Goal: Information Seeking & Learning: Learn about a topic

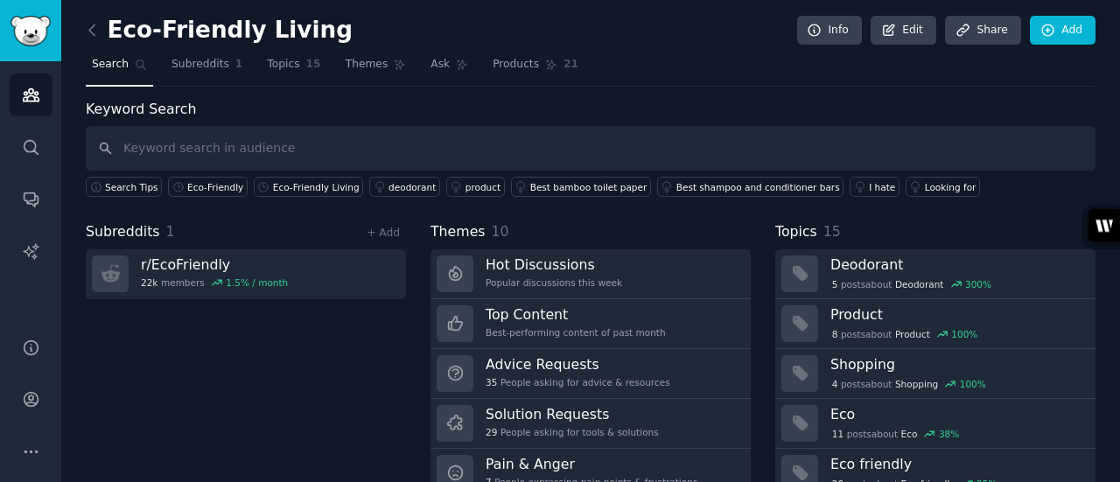
scroll to position [117, 0]
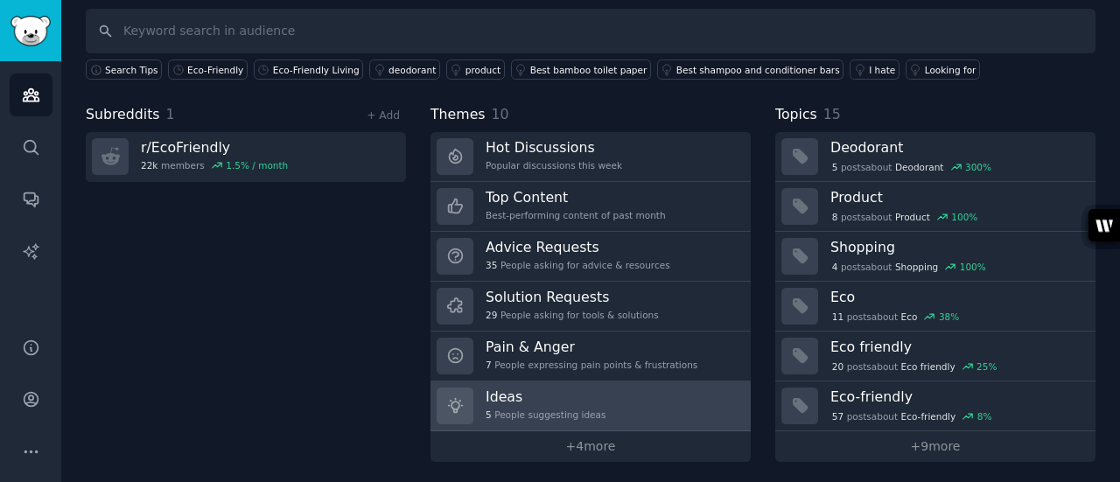
click at [544, 404] on div "Ideas 5 People suggesting ideas" at bounding box center [546, 406] width 120 height 37
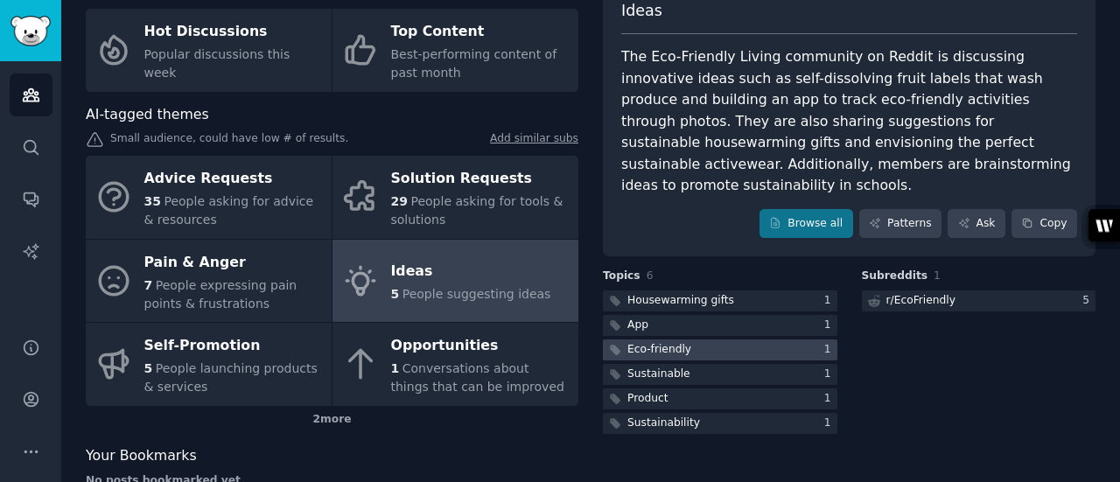
click at [719, 340] on div at bounding box center [720, 351] width 235 height 22
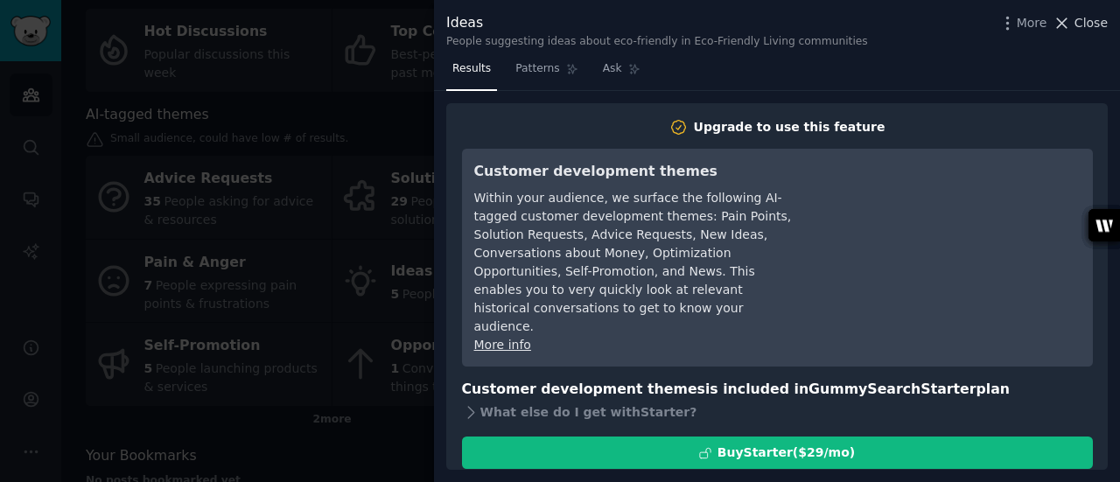
click at [1083, 24] on span "Close" at bounding box center [1091, 23] width 33 height 18
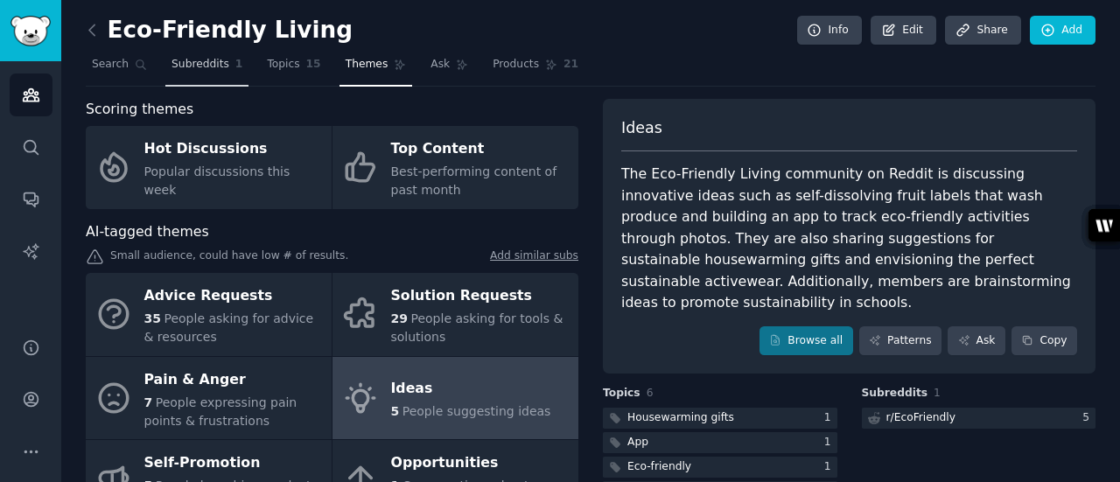
click at [187, 67] on span "Subreddits" at bounding box center [201, 65] width 58 height 16
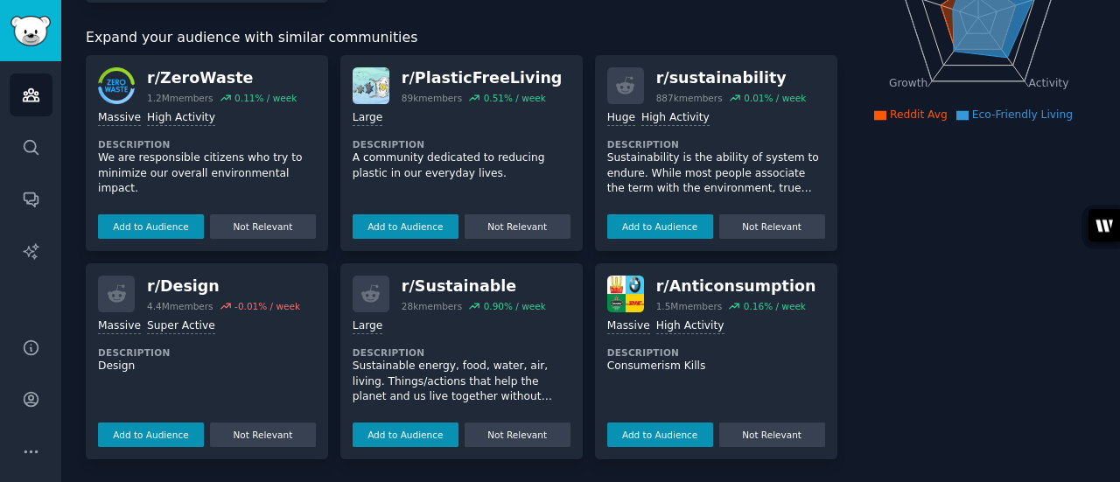
scroll to position [196, 0]
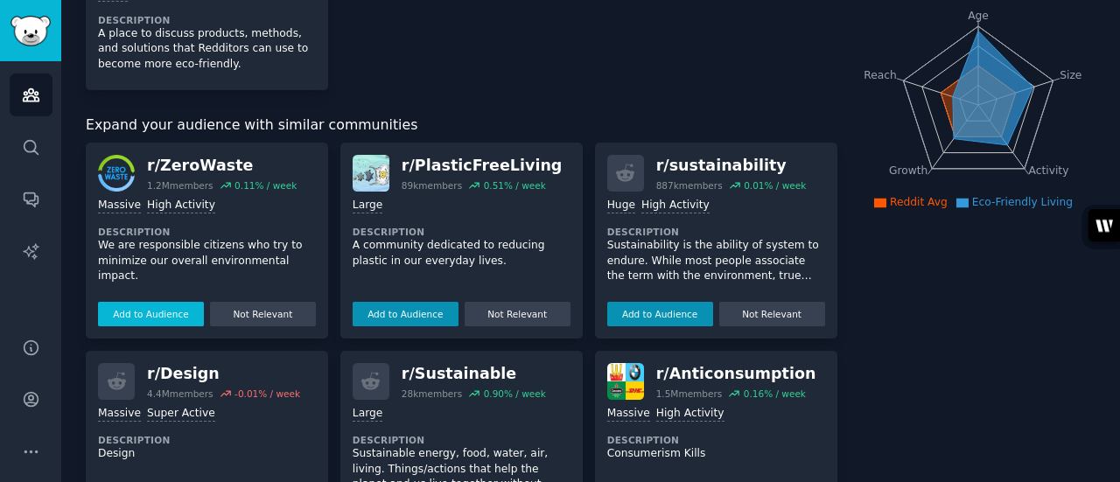
click at [123, 319] on button "Add to Audience" at bounding box center [151, 314] width 106 height 25
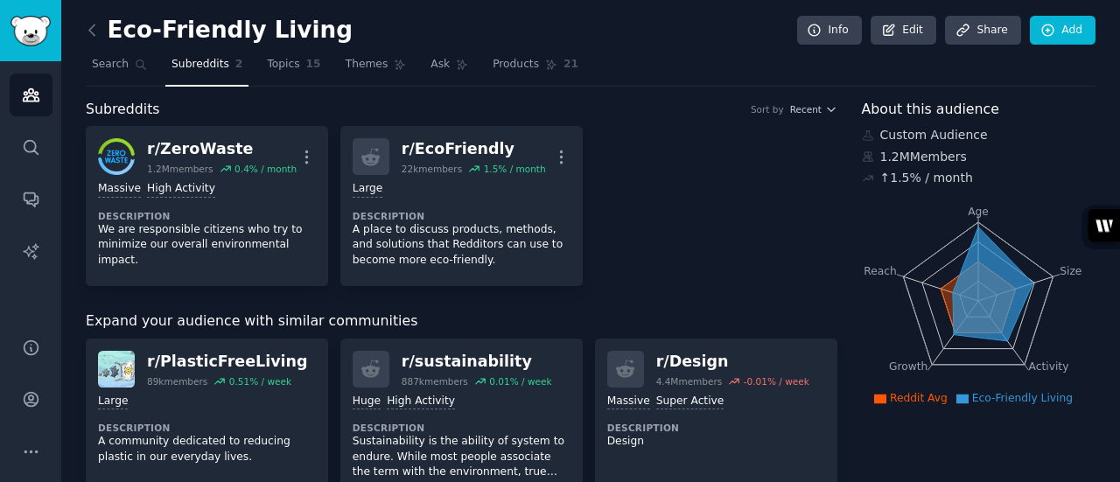
scroll to position [88, 0]
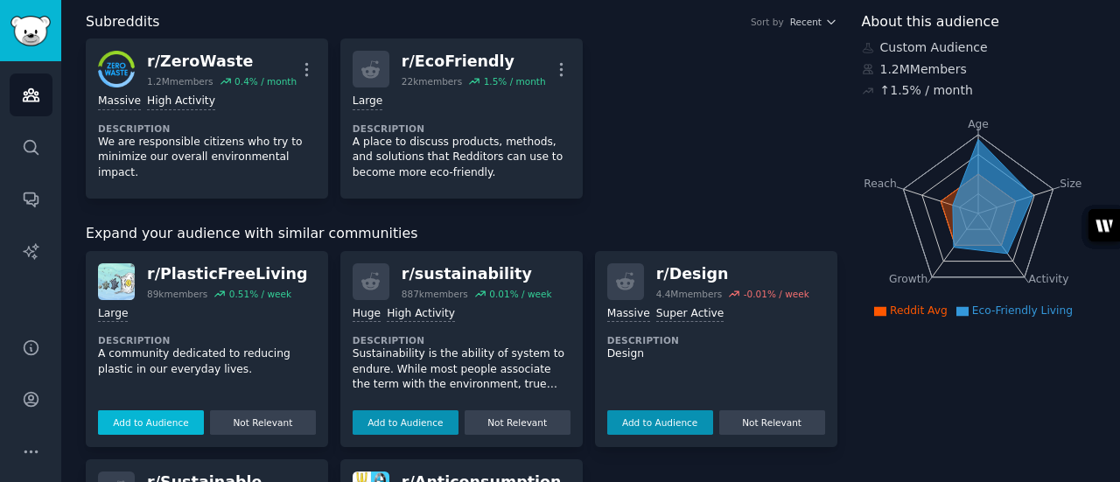
click at [154, 415] on button "Add to Audience" at bounding box center [151, 423] width 106 height 25
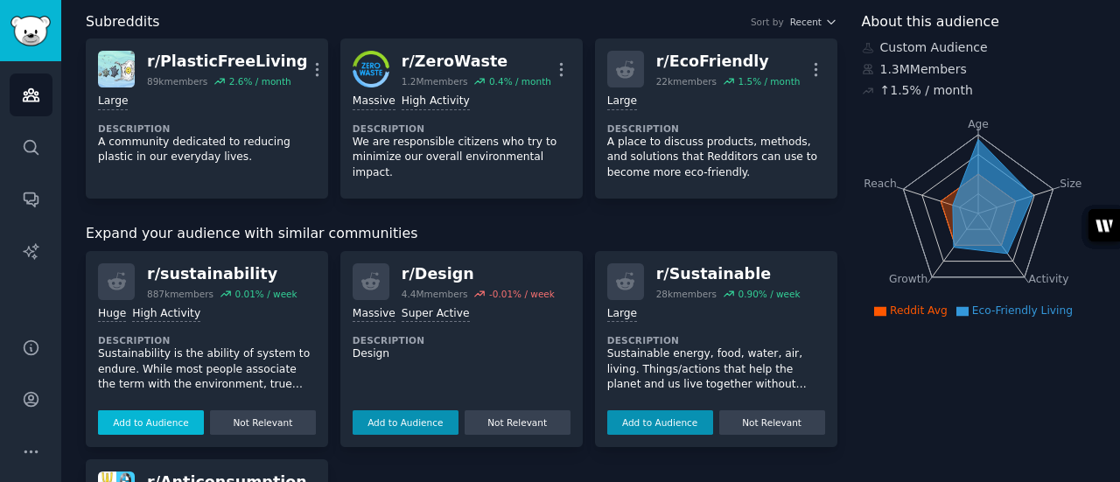
click at [135, 425] on button "Add to Audience" at bounding box center [151, 423] width 106 height 25
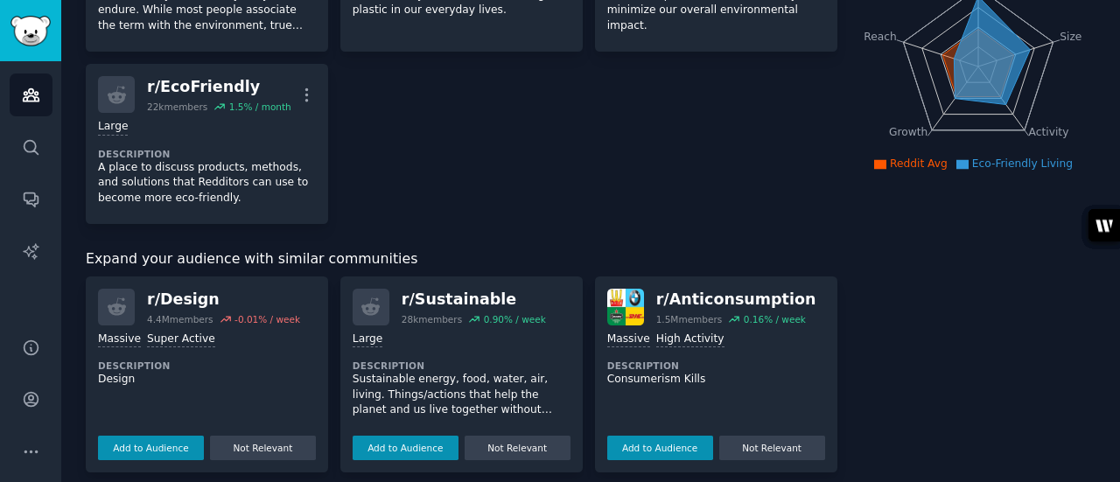
scroll to position [247, 0]
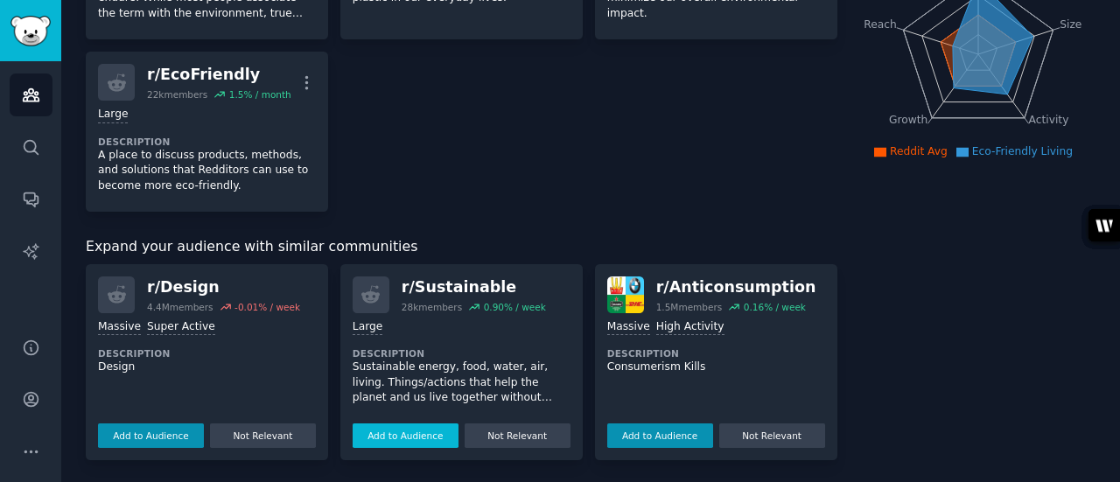
click at [404, 432] on button "Add to Audience" at bounding box center [406, 436] width 106 height 25
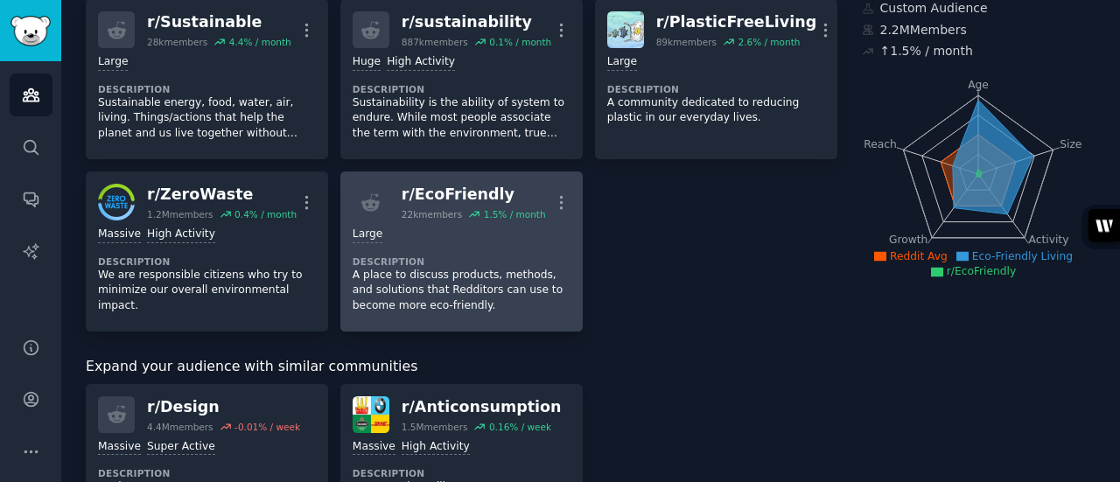
scroll to position [0, 0]
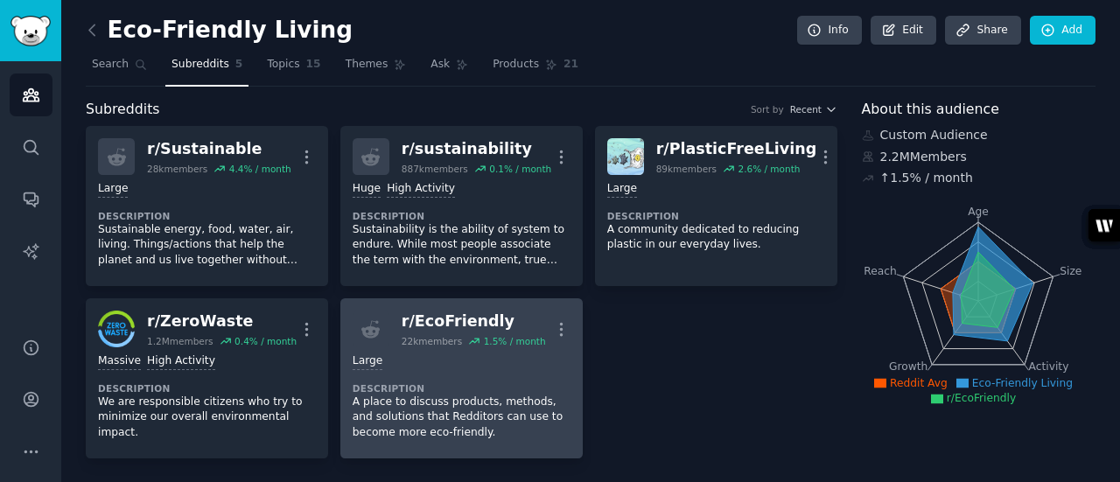
click at [428, 347] on div "Large Description A place to discuss products, methods, and solutions that Redd…" at bounding box center [462, 396] width 218 height 99
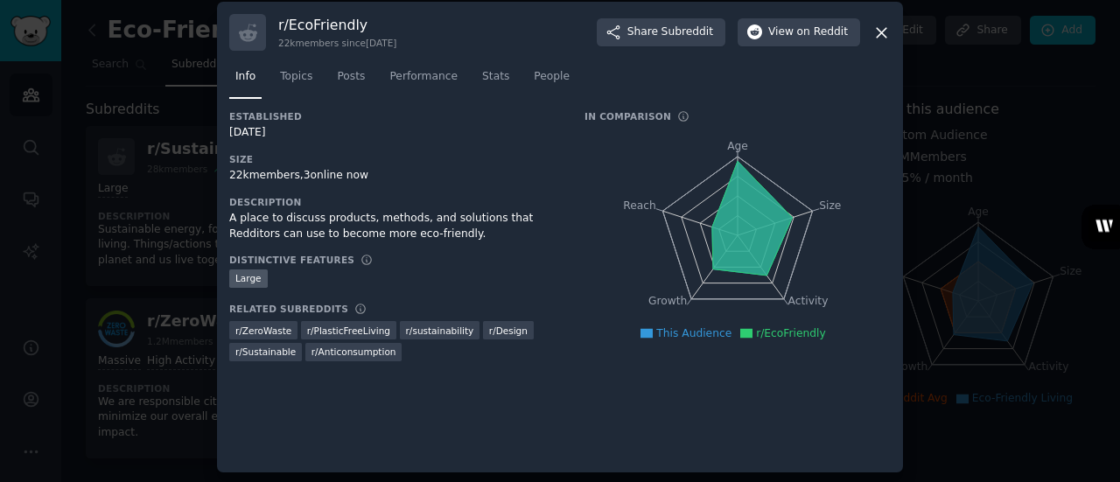
scroll to position [12, 0]
click at [653, 332] on icon at bounding box center [647, 332] width 12 height 10
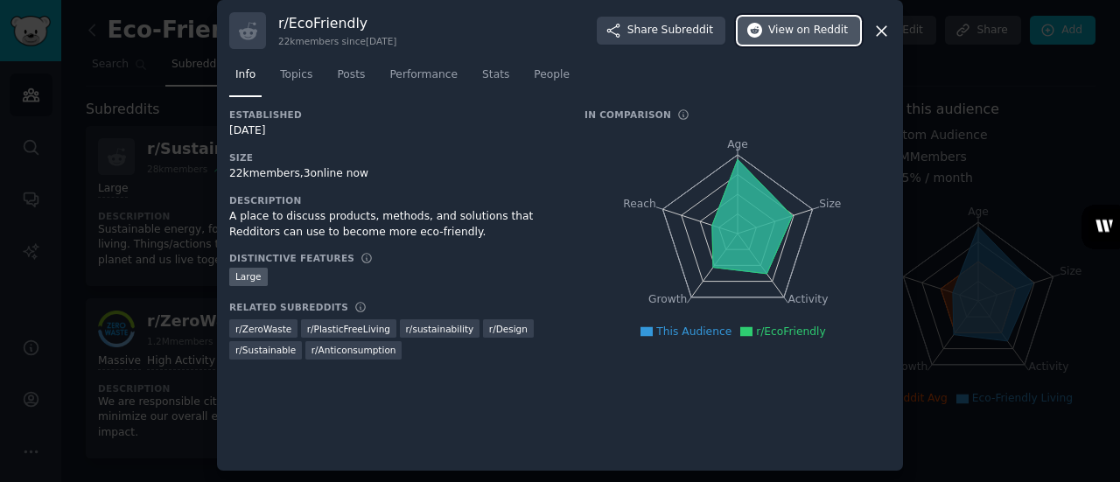
click at [784, 32] on span "View on Reddit" at bounding box center [809, 31] width 80 height 16
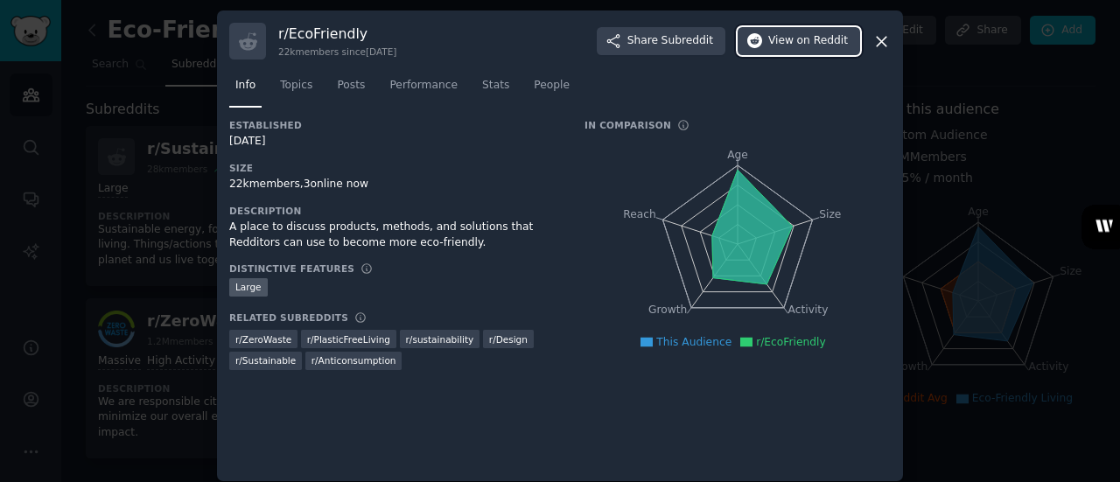
scroll to position [0, 0]
click at [880, 45] on icon at bounding box center [882, 43] width 18 height 18
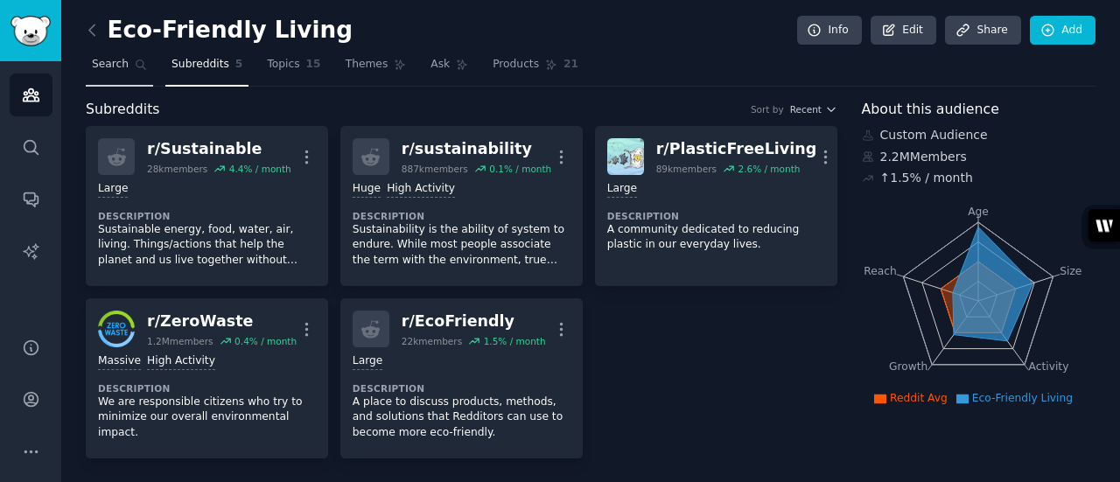
click at [112, 65] on span "Search" at bounding box center [110, 65] width 37 height 16
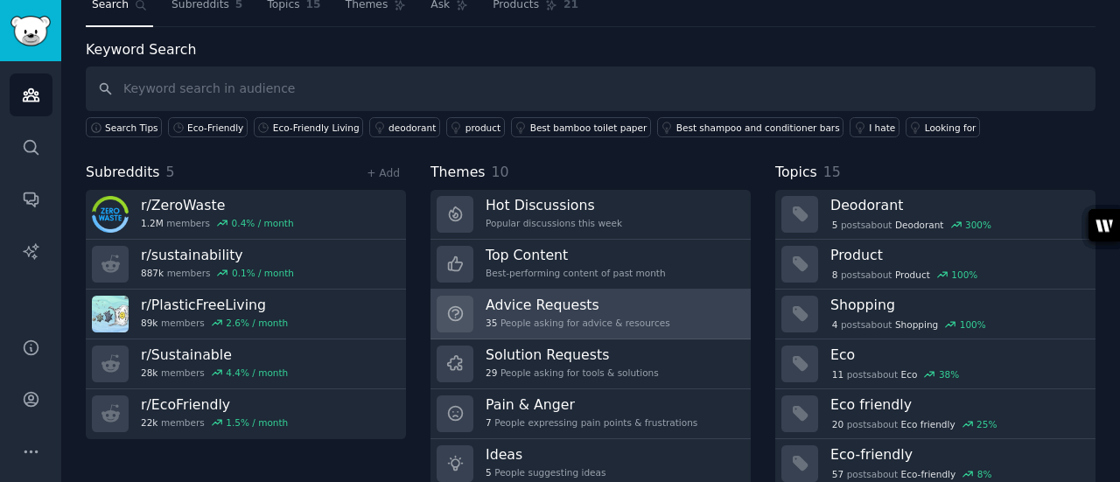
scroll to position [88, 0]
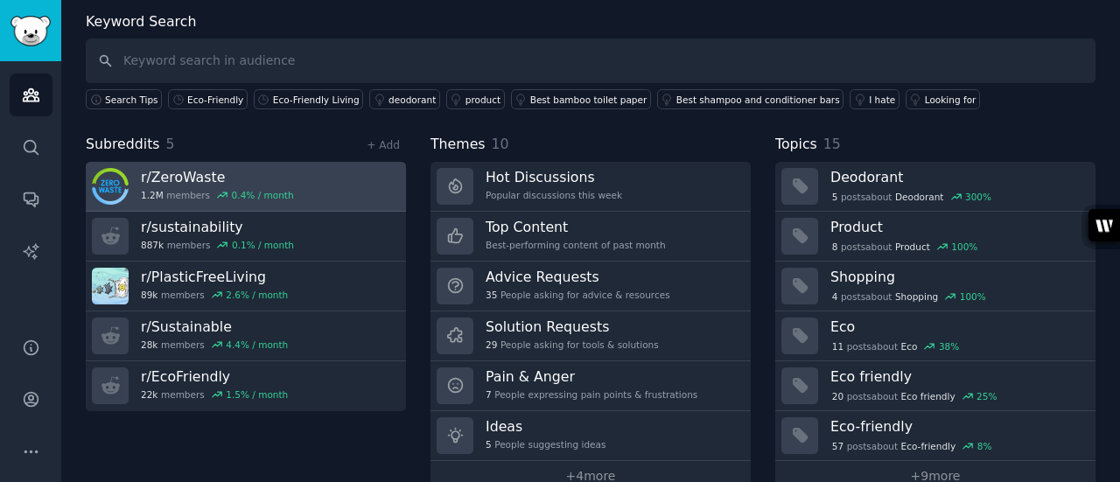
click at [243, 189] on div "0.4 % / month" at bounding box center [263, 195] width 62 height 12
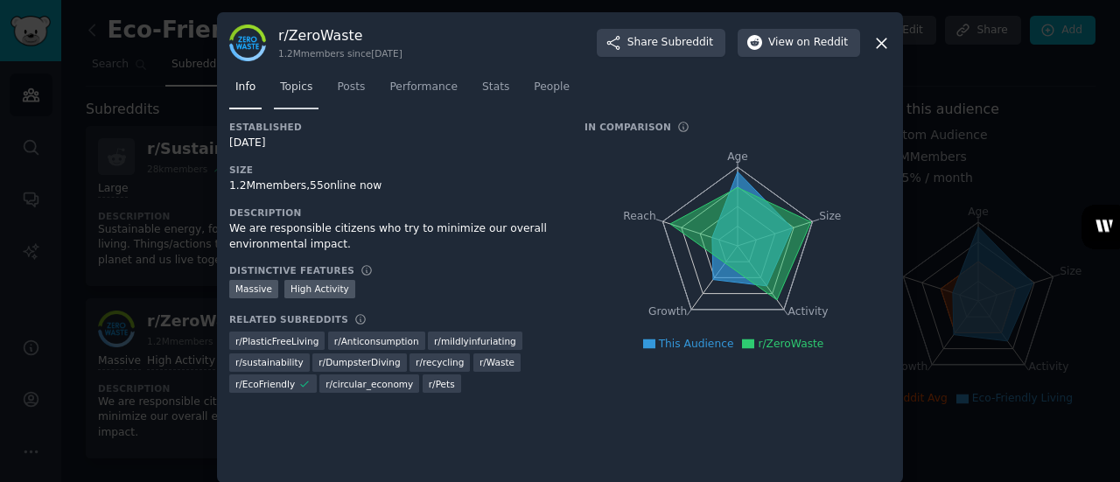
click at [295, 88] on span "Topics" at bounding box center [296, 88] width 32 height 16
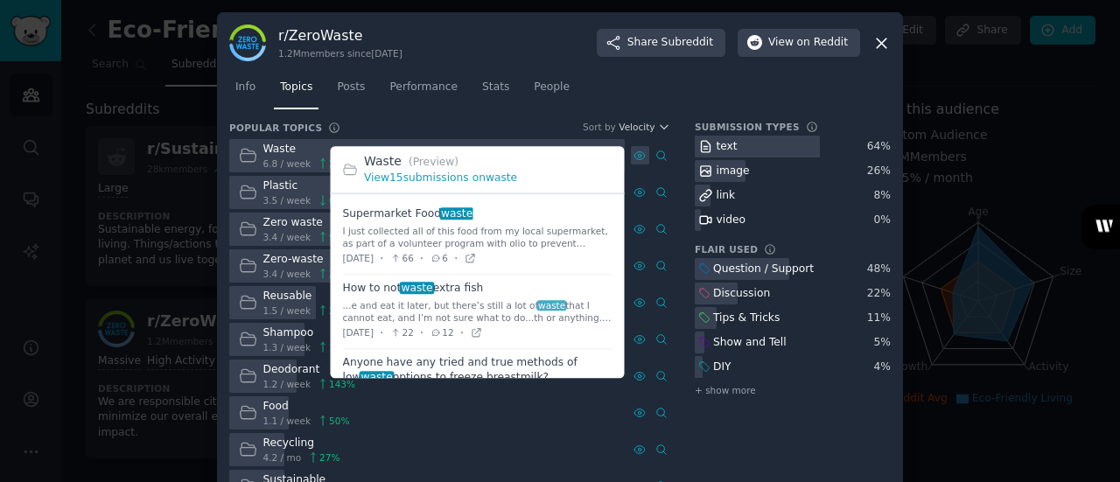
click at [639, 153] on icon at bounding box center [640, 156] width 12 height 12
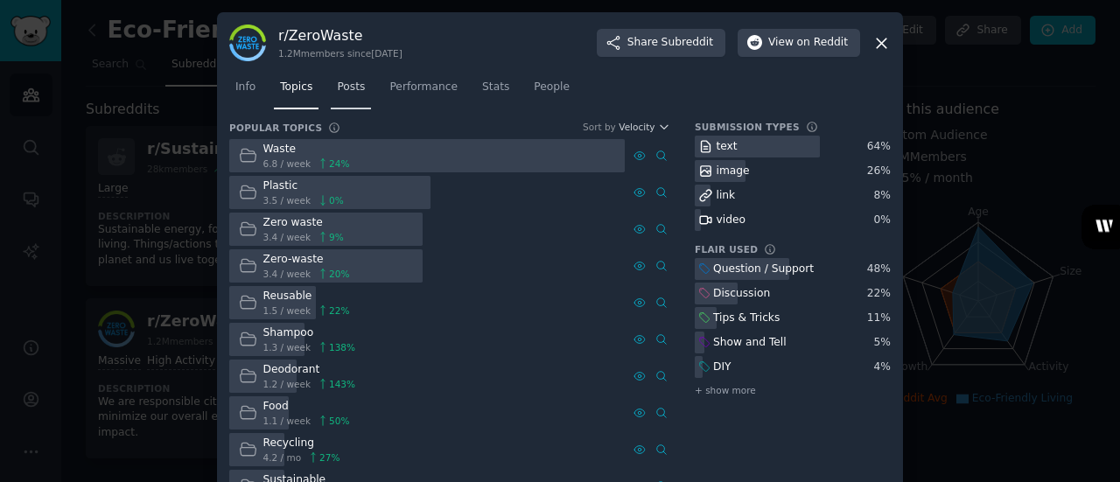
click at [349, 89] on span "Posts" at bounding box center [351, 88] width 28 height 16
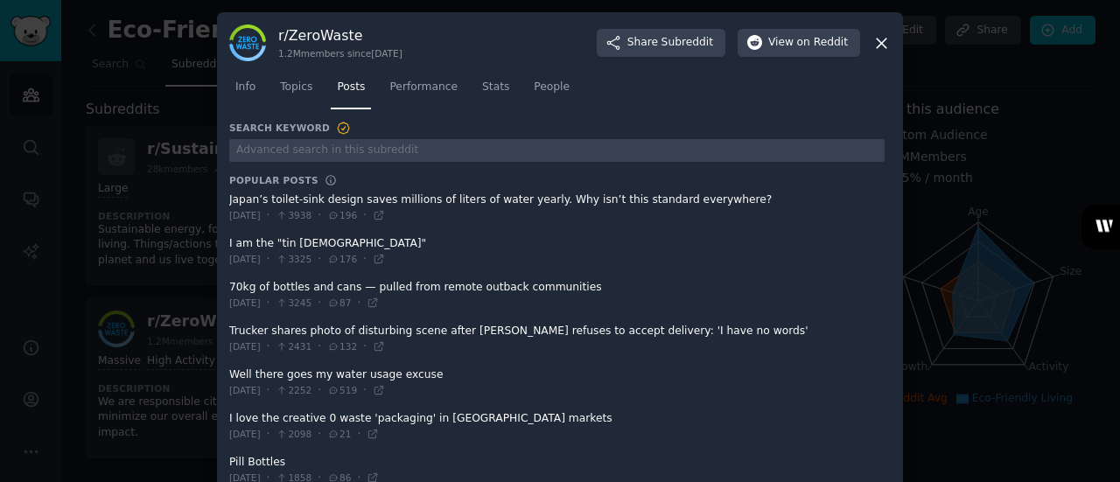
click at [882, 45] on icon at bounding box center [882, 43] width 18 height 18
